Goal: Find specific page/section: Find specific page/section

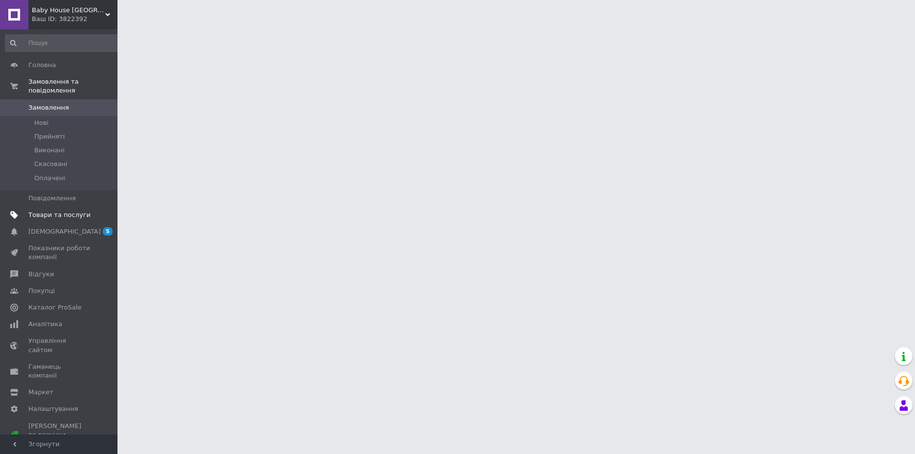
click at [57, 210] on span "Товари та послуги" at bounding box center [59, 214] width 62 height 9
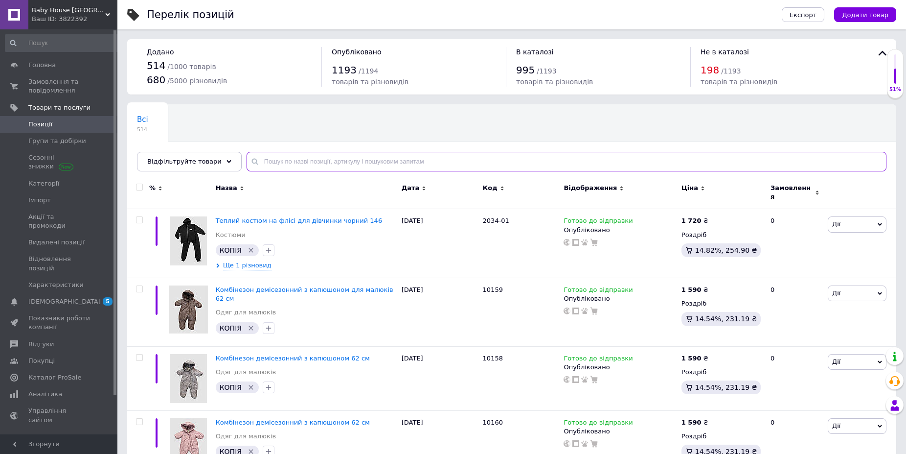
click at [343, 160] on input "text" at bounding box center [567, 162] width 640 height 20
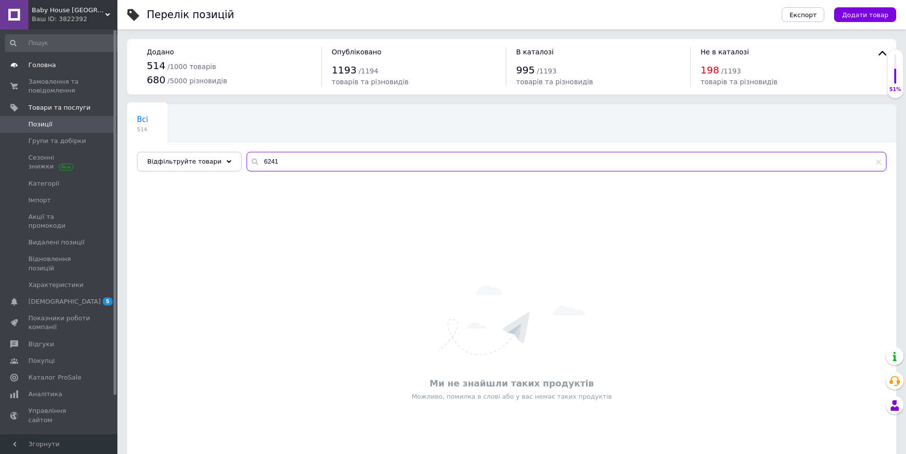
type input "6241"
click at [46, 67] on span "Головна" at bounding box center [41, 65] width 27 height 9
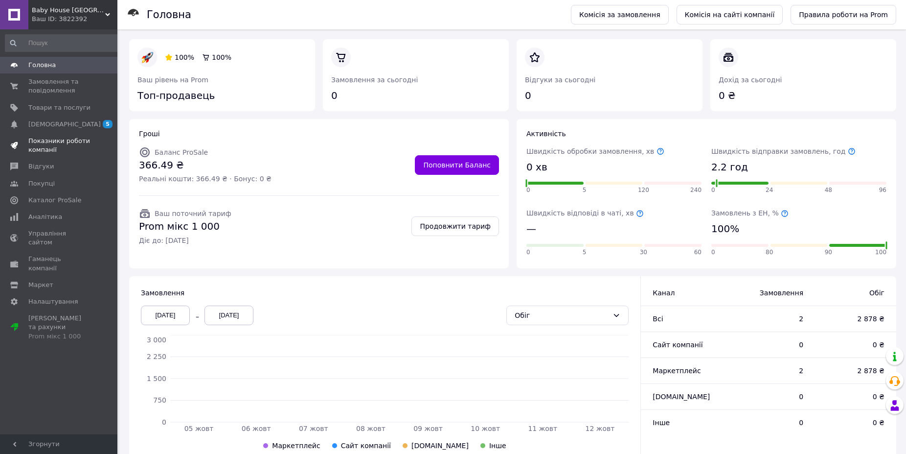
click at [43, 143] on span "Показники роботи компанії" at bounding box center [59, 146] width 62 height 18
